Goal: Transaction & Acquisition: Purchase product/service

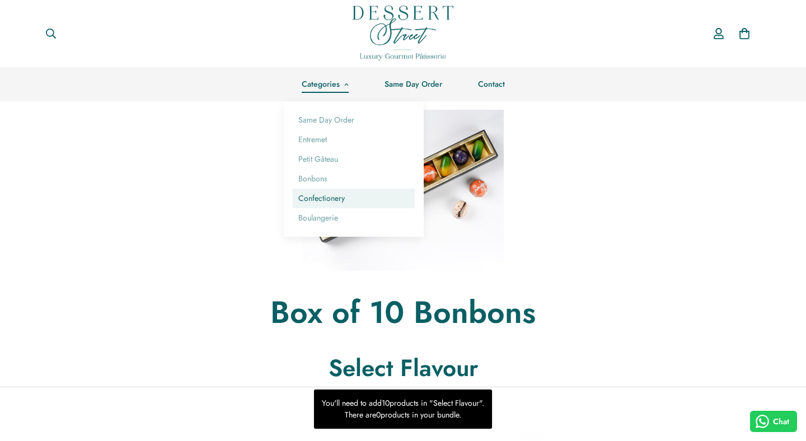
click at [325, 204] on link "Confectionery" at bounding box center [354, 199] width 122 height 20
